Goal: Task Accomplishment & Management: Use online tool/utility

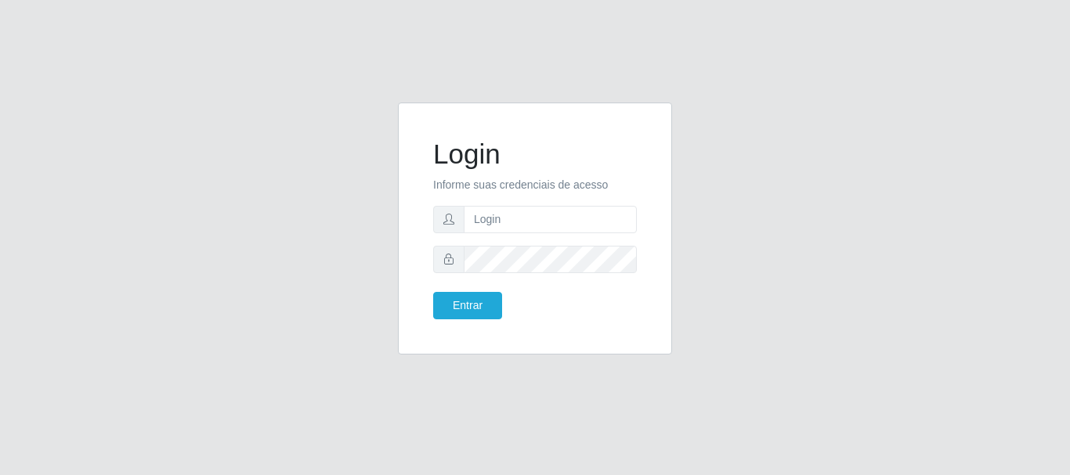
click at [476, 204] on form "Login Informe suas credenciais de acesso Entrar" at bounding box center [535, 229] width 204 height 182
click at [480, 218] on input "text" at bounding box center [550, 219] width 173 height 27
type input "[EMAIL_ADDRESS][DOMAIN_NAME]"
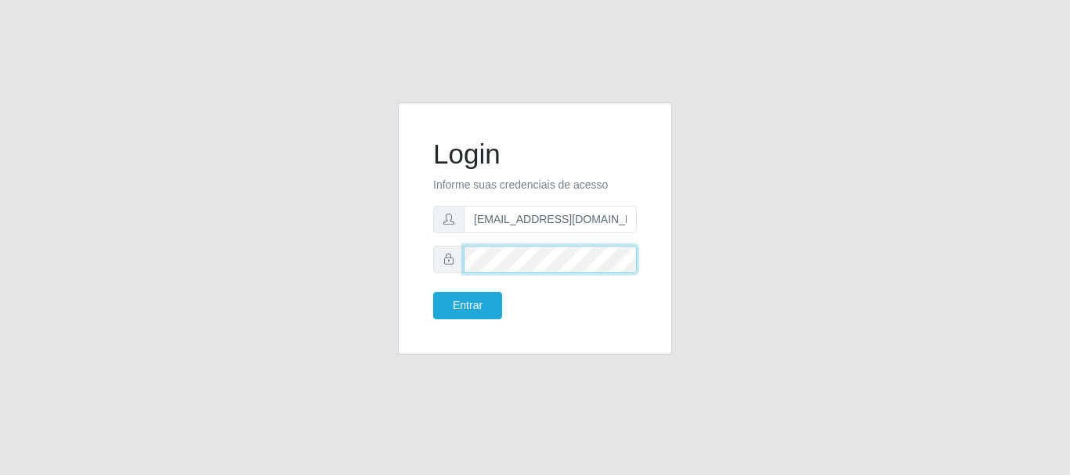
click at [433, 292] on button "Entrar" at bounding box center [467, 305] width 69 height 27
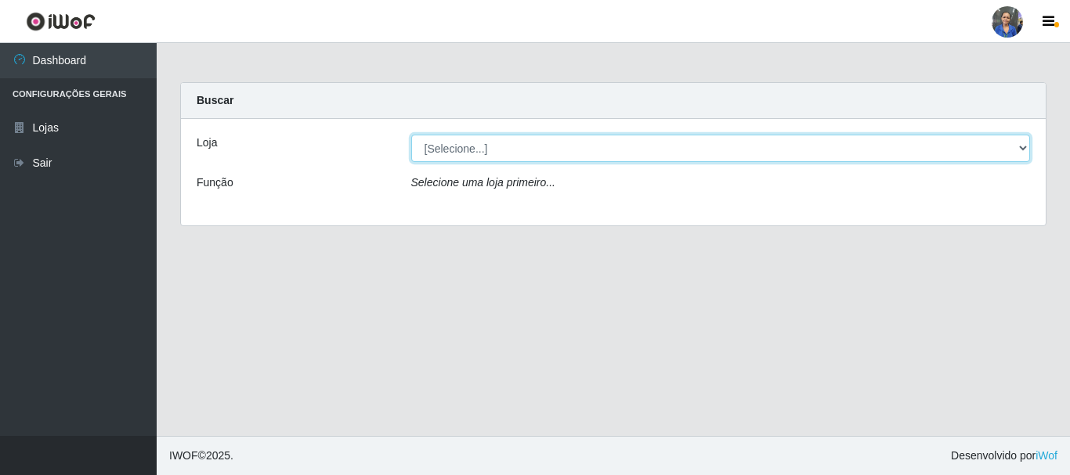
click at [1003, 148] on select "[Selecione...] SuperFácil Atacado - Rodoviária" at bounding box center [720, 148] width 619 height 27
select select "400"
click at [411, 135] on select "[Selecione...] SuperFácil Atacado - Rodoviária" at bounding box center [720, 148] width 619 height 27
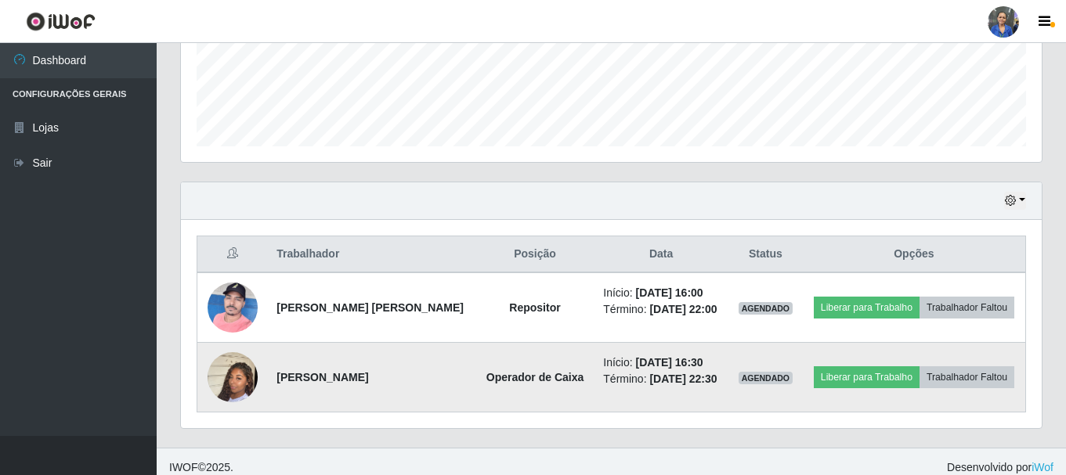
scroll to position [425, 0]
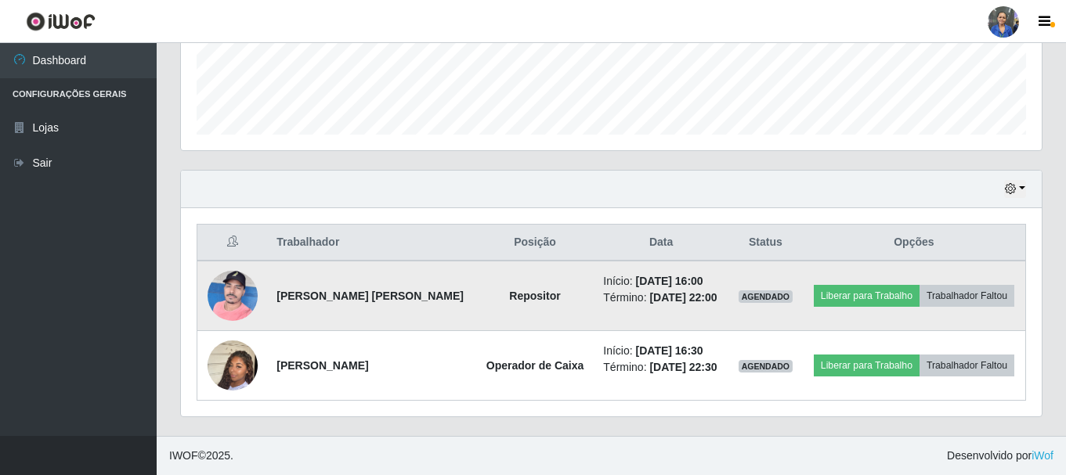
click at [258, 294] on td at bounding box center [232, 296] width 70 height 70
click at [237, 297] on img at bounding box center [233, 295] width 50 height 67
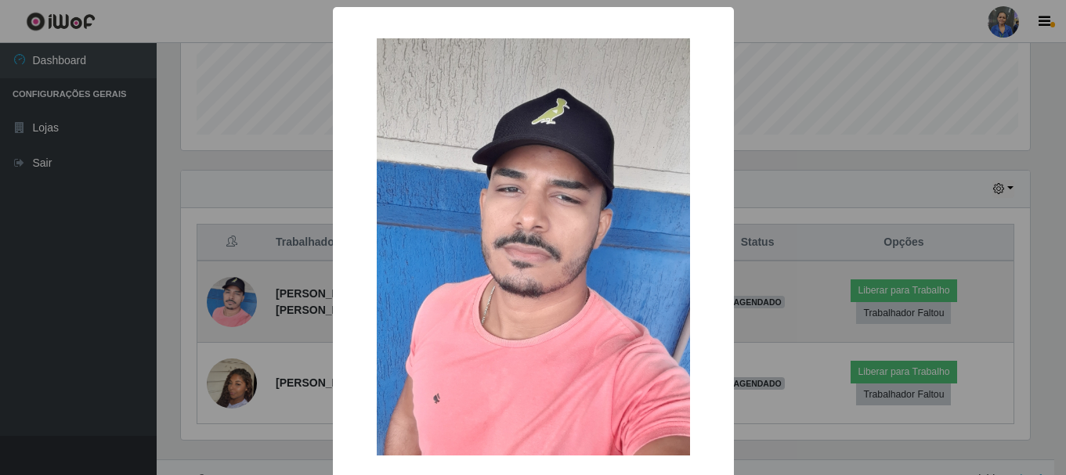
scroll to position [325, 853]
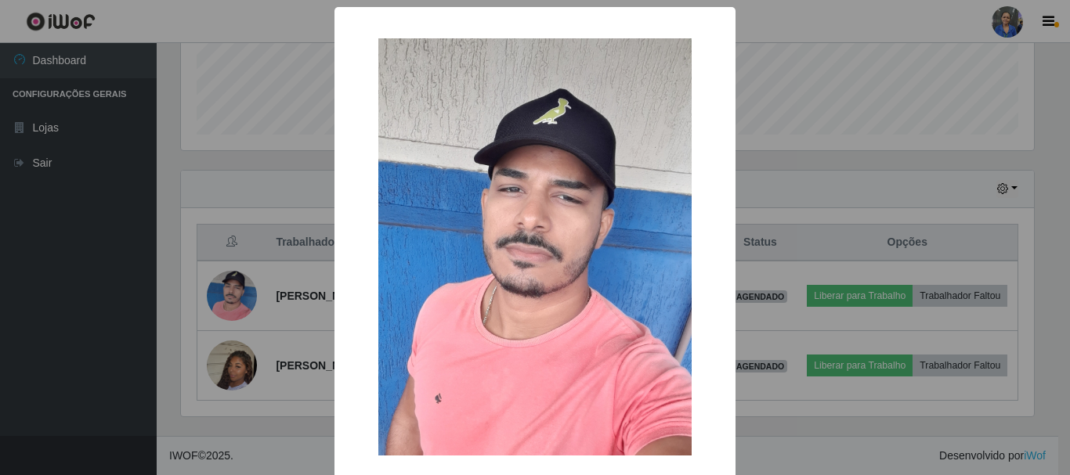
click at [703, 31] on div "×" at bounding box center [535, 247] width 370 height 449
click at [703, 25] on div "×" at bounding box center [535, 247] width 370 height 449
click at [860, 139] on div "× OK Cancel" at bounding box center [535, 237] width 1070 height 475
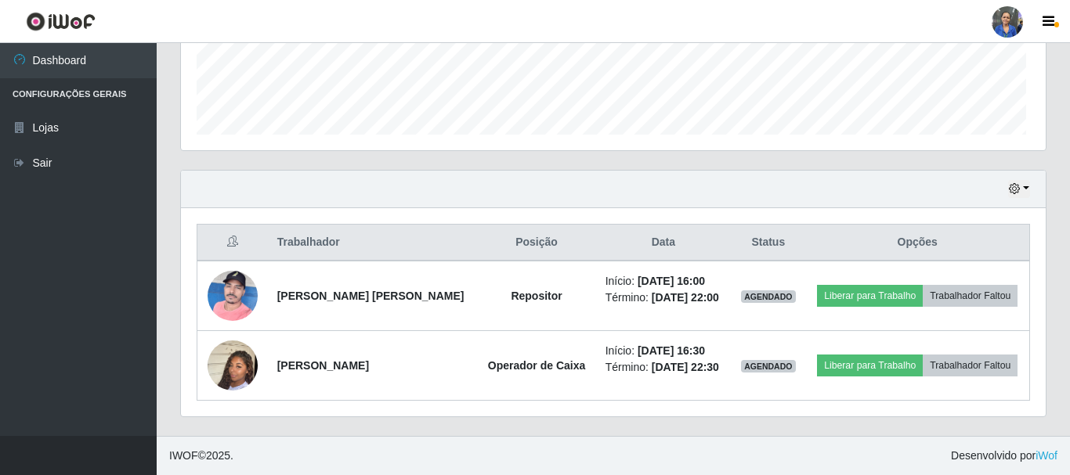
scroll to position [325, 861]
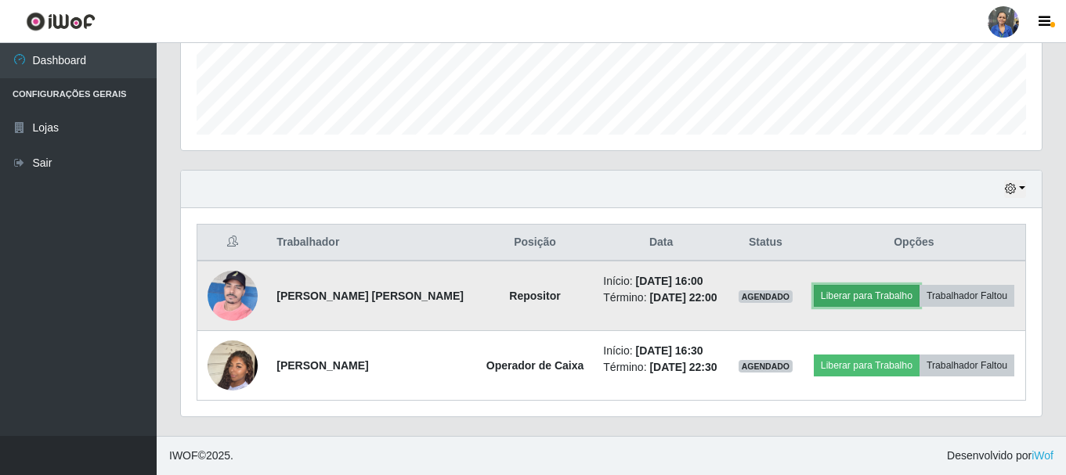
click at [889, 295] on button "Liberar para Trabalho" at bounding box center [867, 296] width 106 height 22
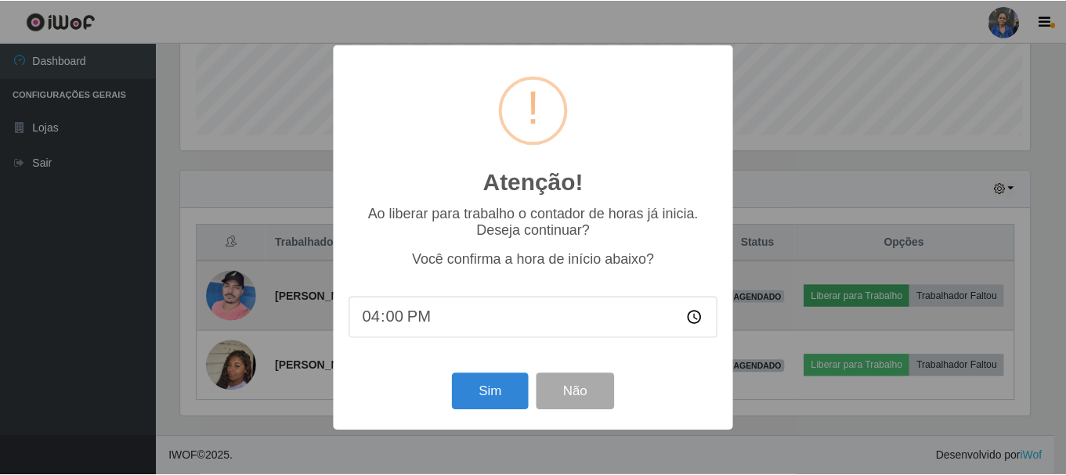
scroll to position [325, 853]
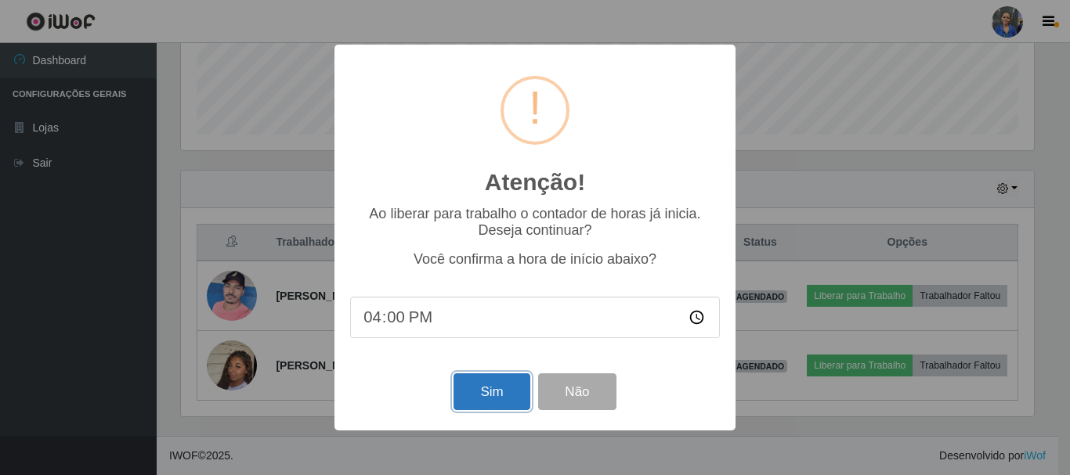
click at [481, 385] on button "Sim" at bounding box center [491, 392] width 76 height 37
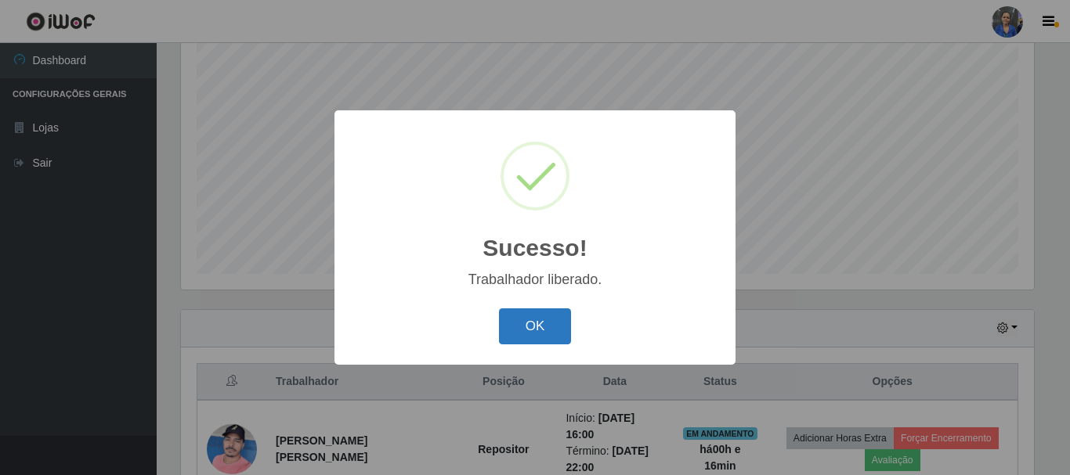
click at [522, 327] on button "OK" at bounding box center [535, 327] width 73 height 37
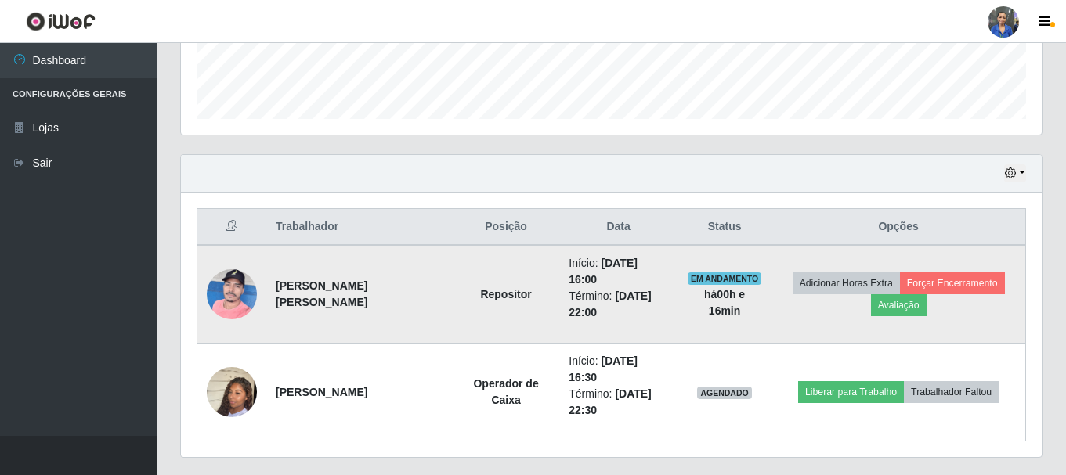
scroll to position [449, 0]
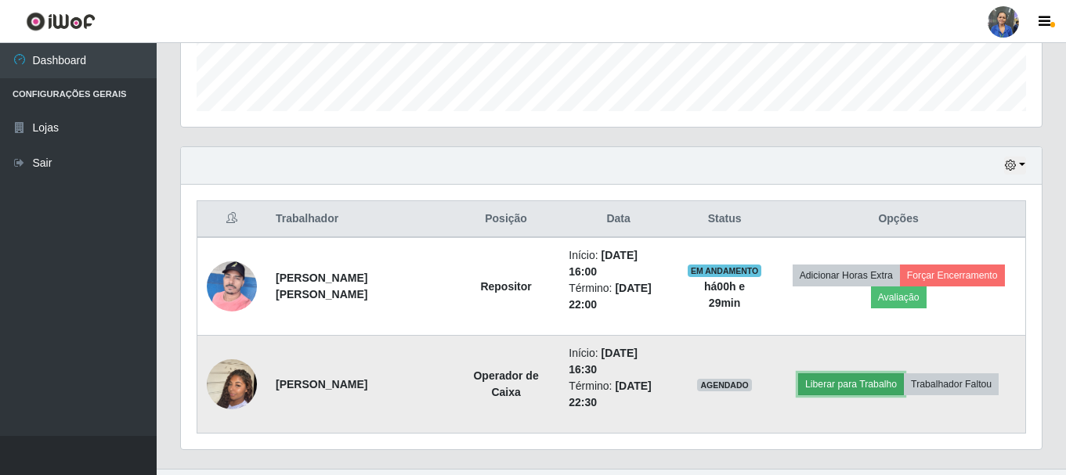
click at [847, 374] on button "Liberar para Trabalho" at bounding box center [851, 385] width 106 height 22
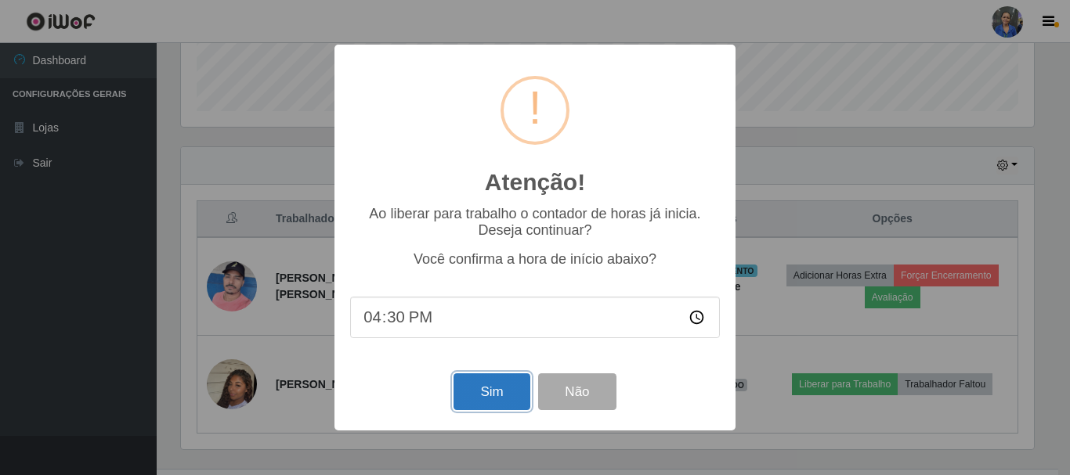
click at [500, 397] on button "Sim" at bounding box center [491, 392] width 76 height 37
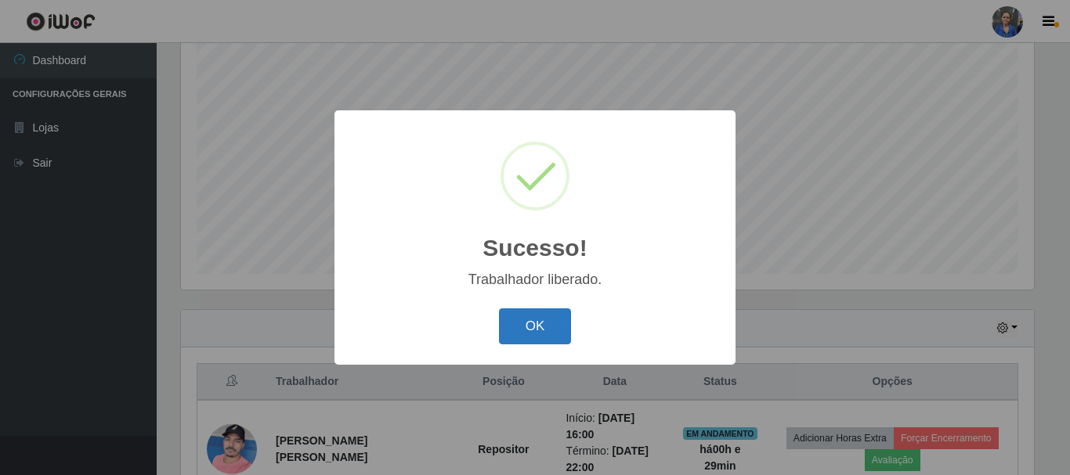
click at [515, 318] on button "OK" at bounding box center [535, 327] width 73 height 37
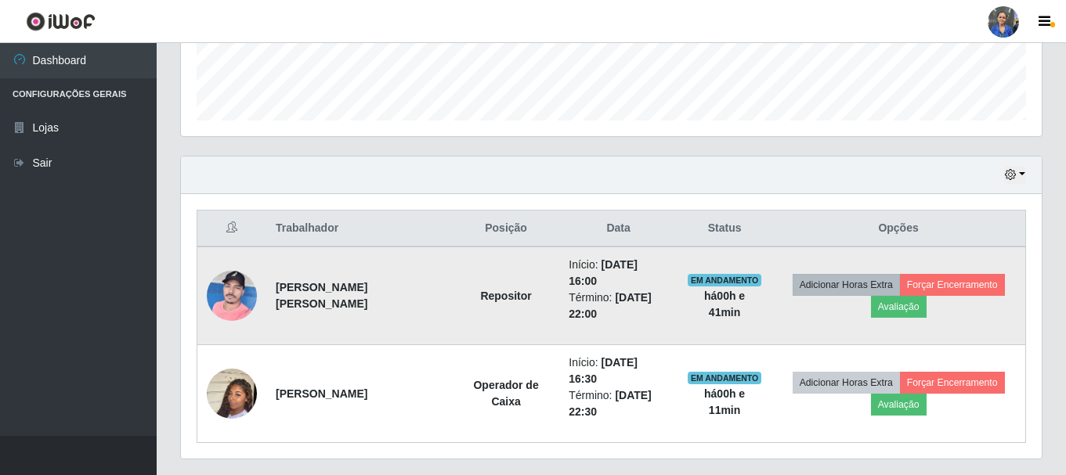
scroll to position [449, 0]
